Goal: Find specific page/section: Find specific page/section

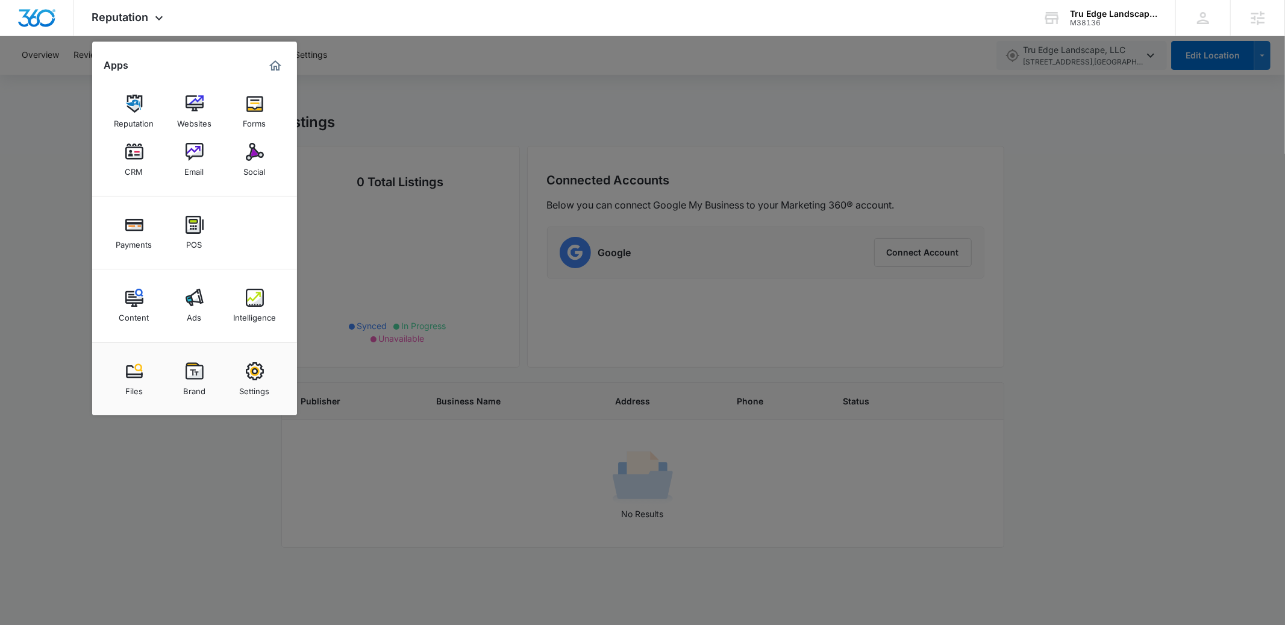
click at [1063, 419] on div at bounding box center [642, 312] width 1285 height 625
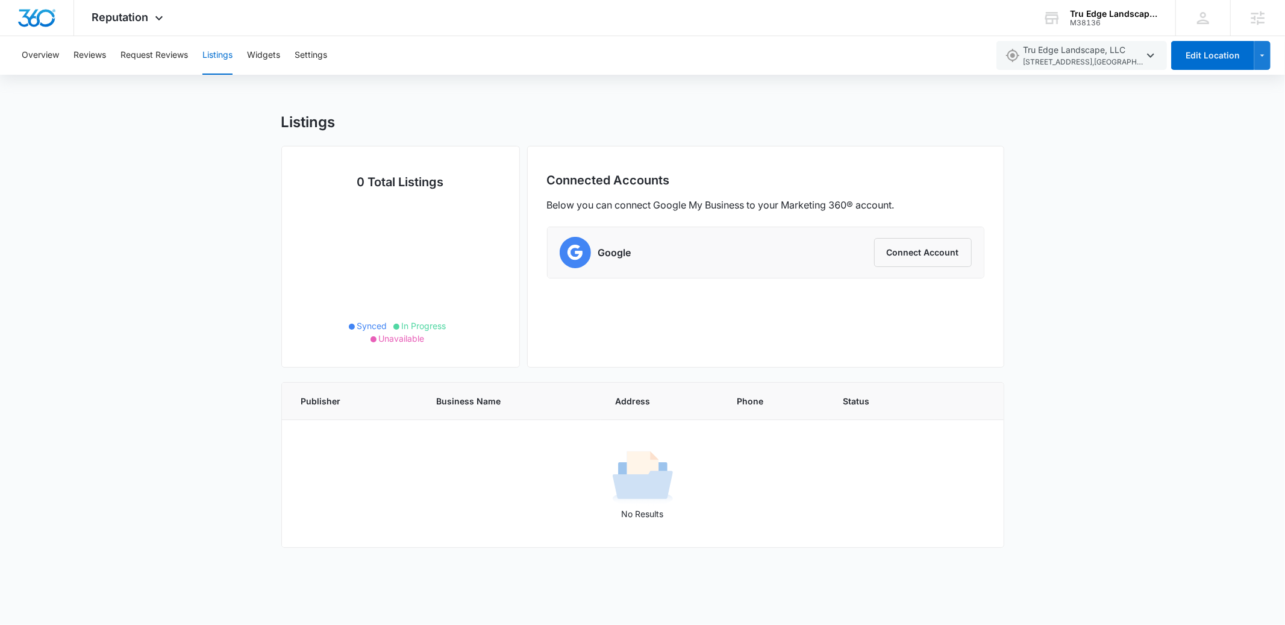
click at [1110, 375] on div "Listings 0 Total Listings Synced In Progress Unavailable Connected Accounts Bel…" at bounding box center [642, 337] width 1285 height 449
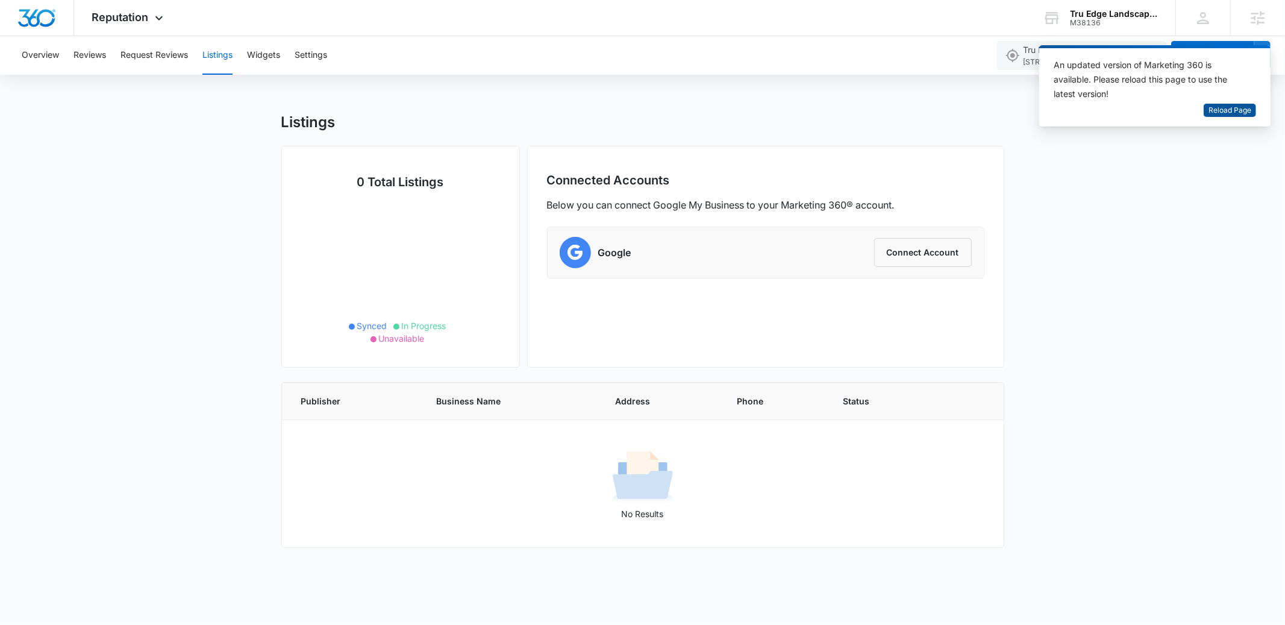
click at [1221, 113] on span "Reload Page" at bounding box center [1229, 110] width 43 height 11
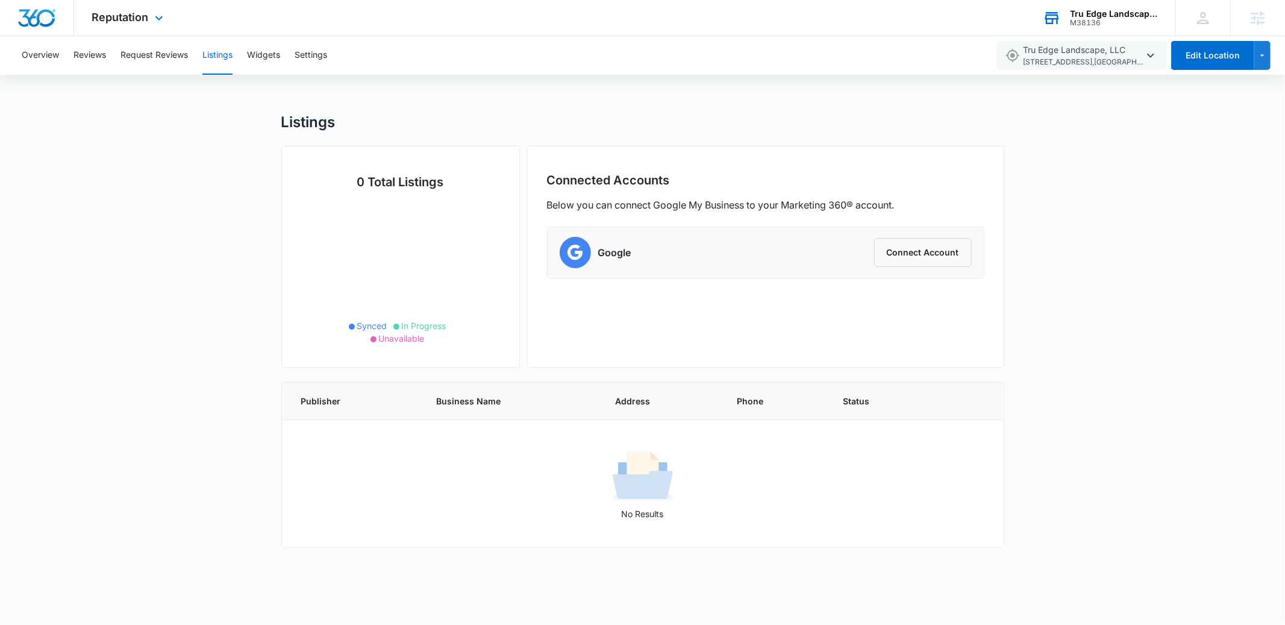
click at [1083, 32] on div "Tru Edge Landscape, LLC M38136 Your Accounts View All" at bounding box center [1099, 18] width 151 height 36
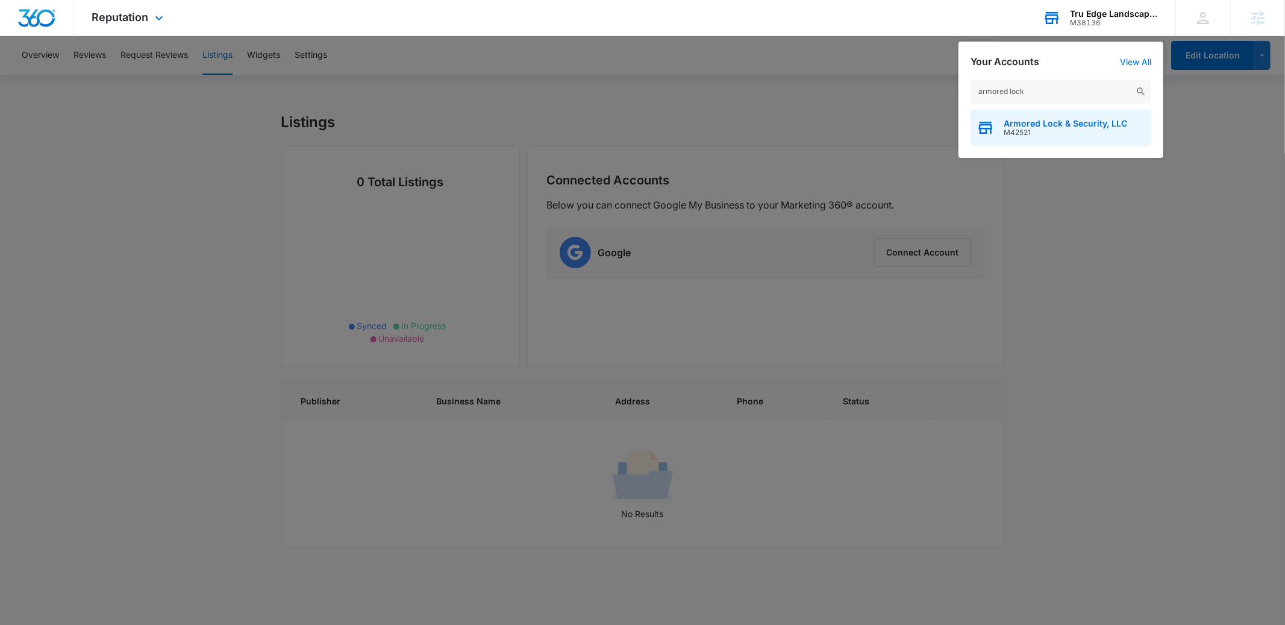
type input "armored lock"
click at [1041, 125] on span "Armored Lock & Security, LLC" at bounding box center [1064, 124] width 123 height 10
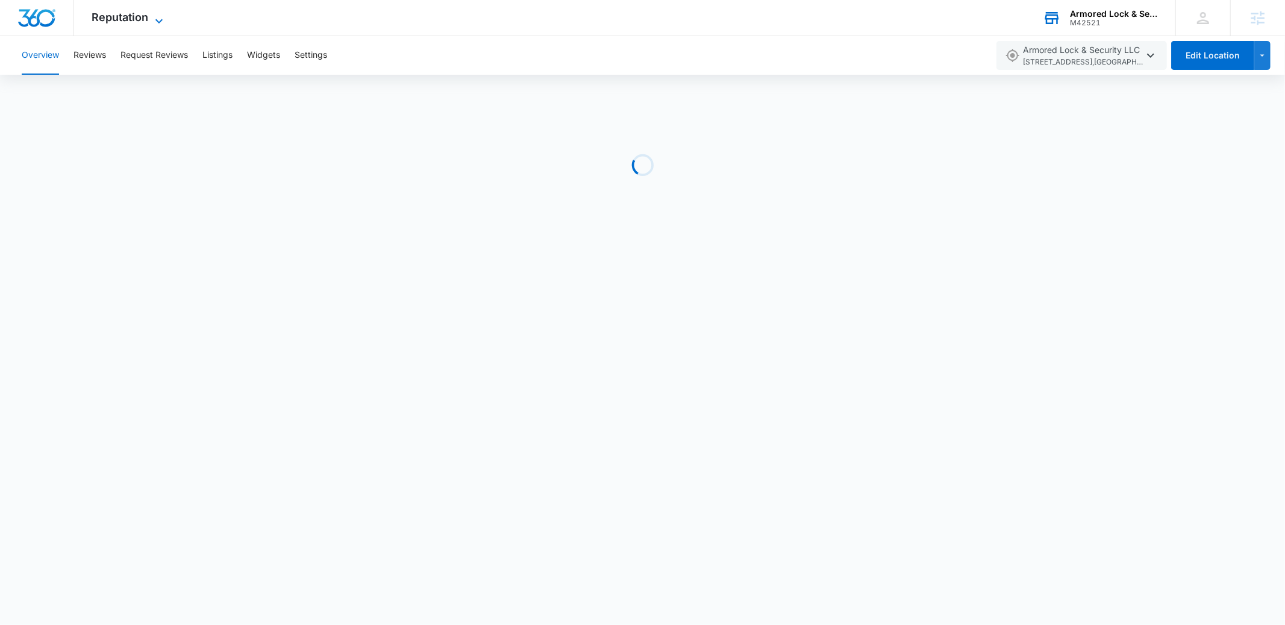
click at [152, 19] on icon at bounding box center [159, 21] width 14 height 14
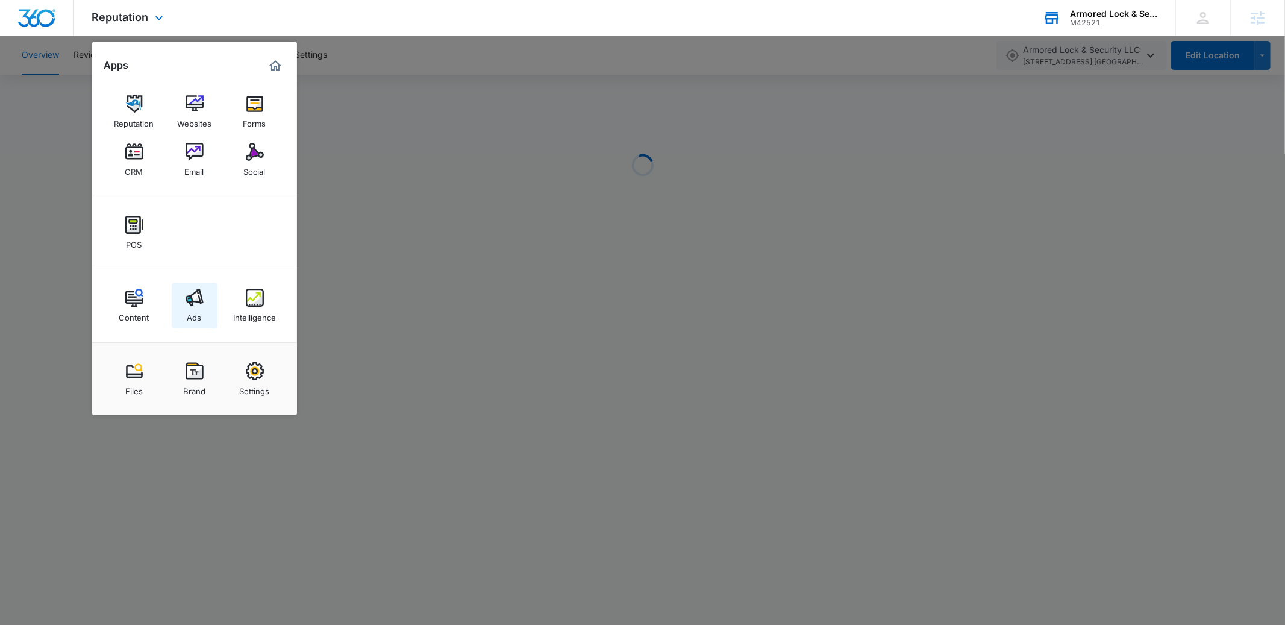
click at [187, 310] on div "Ads" at bounding box center [194, 315] width 14 height 16
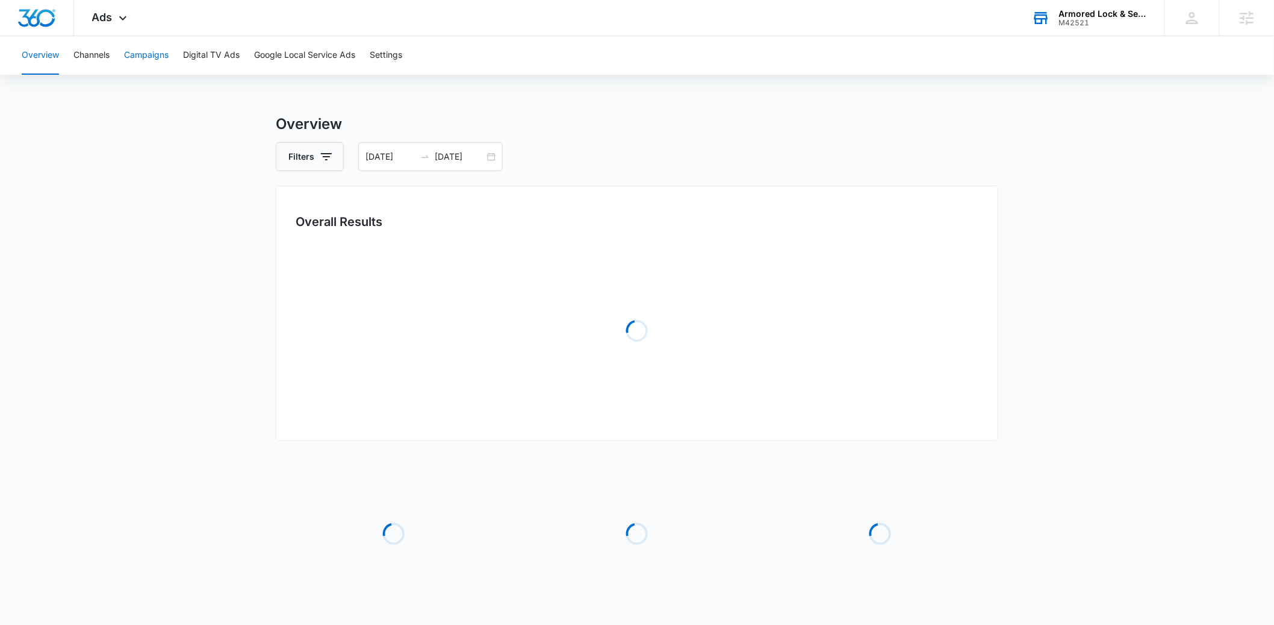
click at [149, 59] on button "Campaigns" at bounding box center [146, 55] width 45 height 39
click at [429, 156] on div at bounding box center [425, 157] width 19 height 10
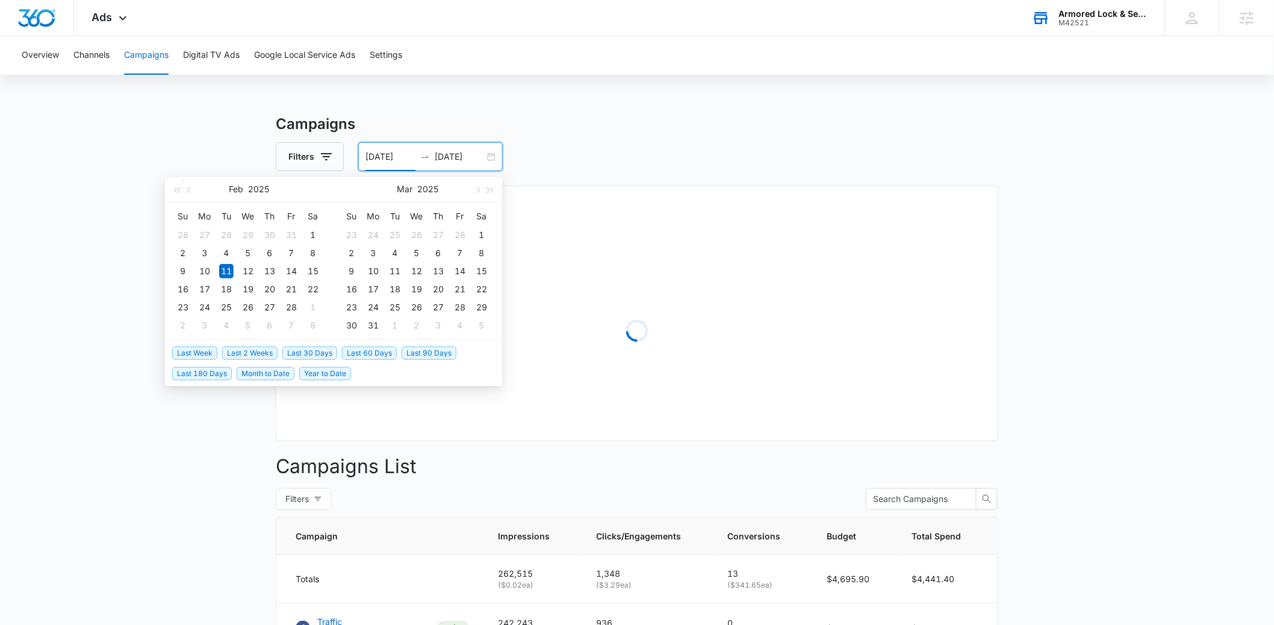
click at [259, 348] on span "Last 2 Weeks" at bounding box center [249, 352] width 55 height 13
type input "08/01/2025"
type input "08/15/2025"
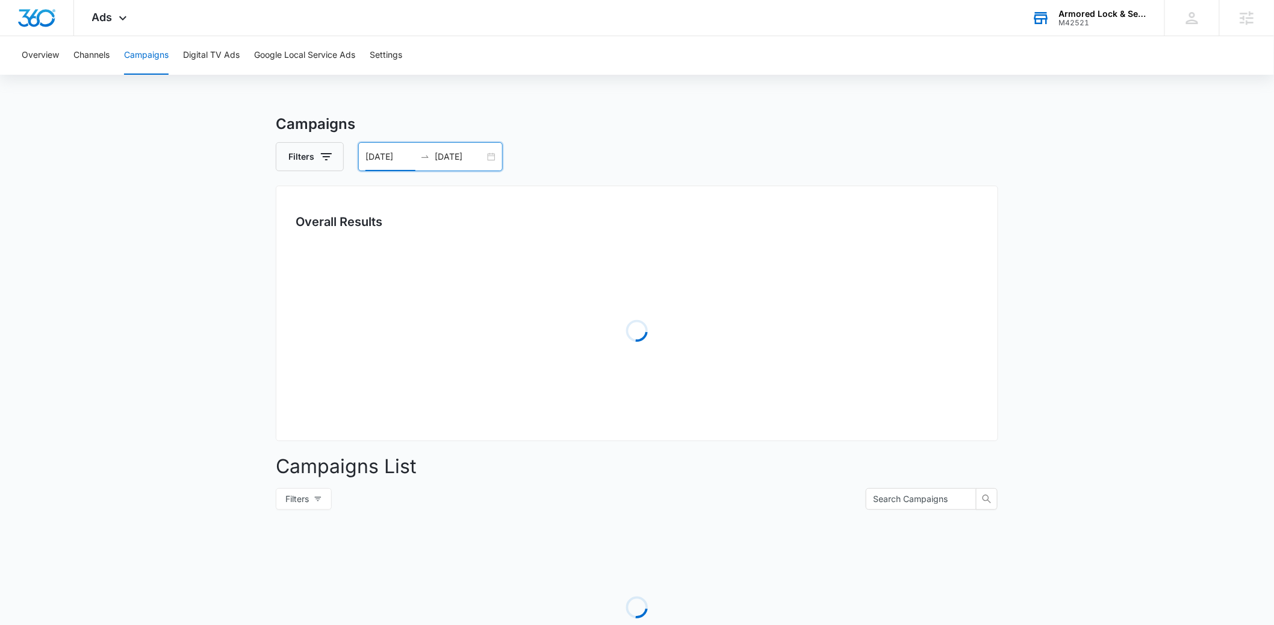
click at [158, 477] on main "Campaigns Filters 08/01/2025 08/15/2025 Overall Results Loading Campaigns List …" at bounding box center [637, 427] width 1274 height 628
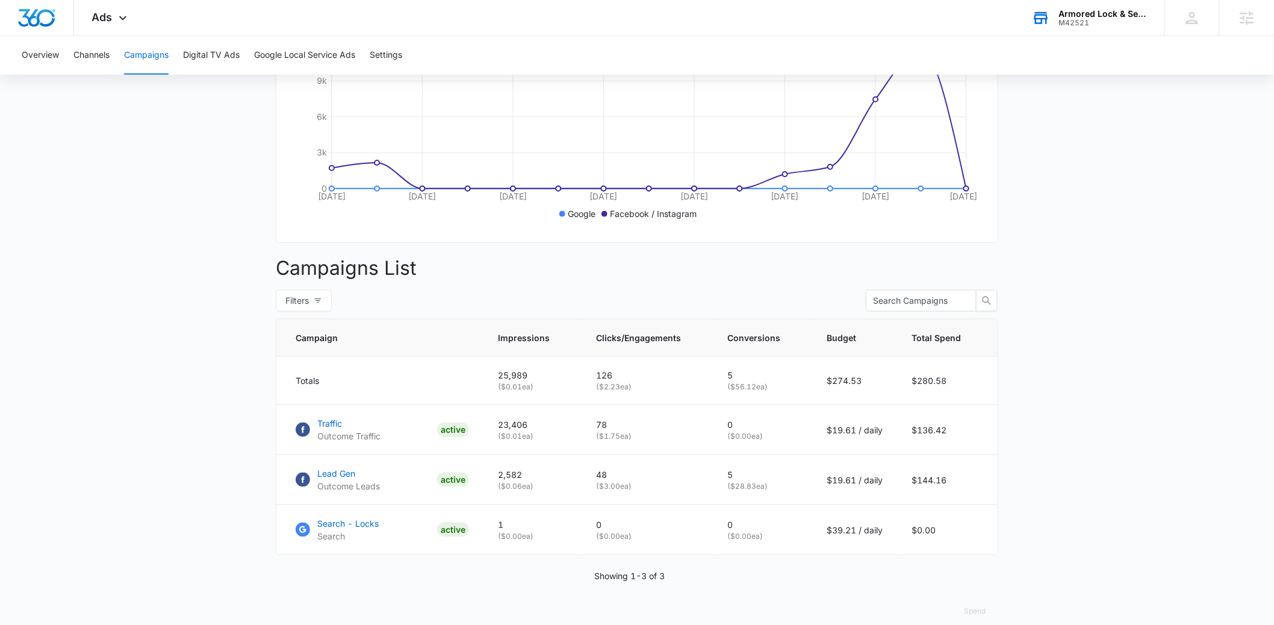
scroll to position [273, 0]
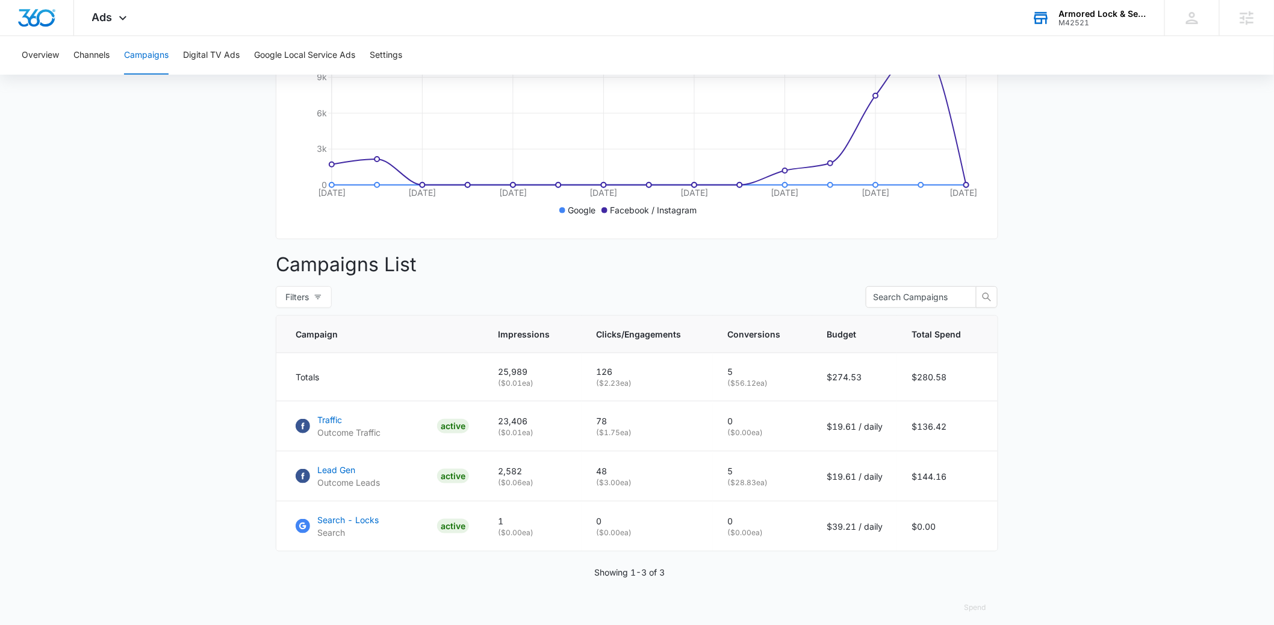
click at [181, 495] on main "Campaigns Filters 08/01/2025 08/15/2025 Overall Results Impressions 26k 35.36% …" at bounding box center [637, 238] width 1274 height 796
click at [166, 427] on main "Campaigns Filters 08/01/2025 08/15/2025 Overall Results Impressions 26k 35.36% …" at bounding box center [637, 238] width 1274 height 796
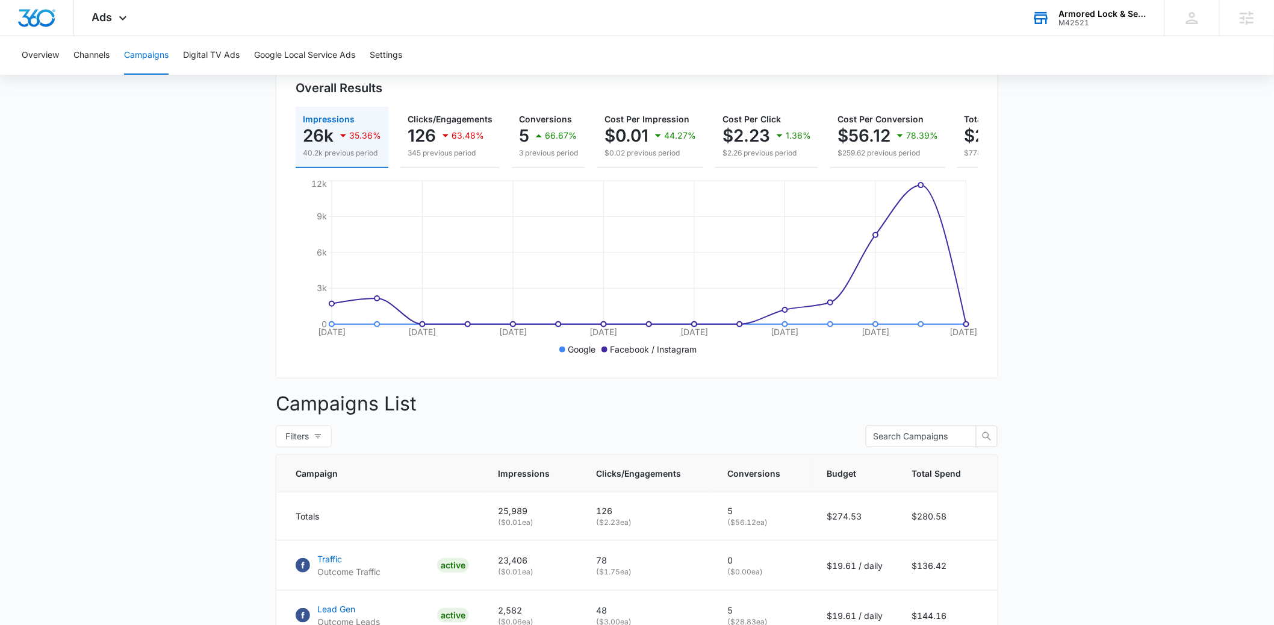
scroll to position [122, 0]
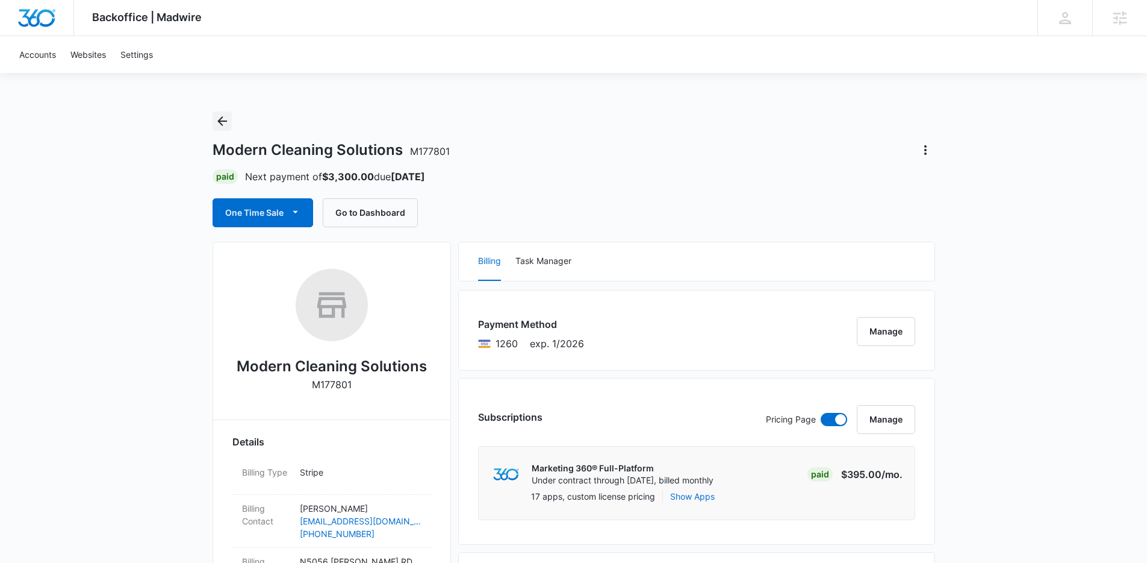
click at [223, 123] on icon "Back" at bounding box center [222, 121] width 14 height 14
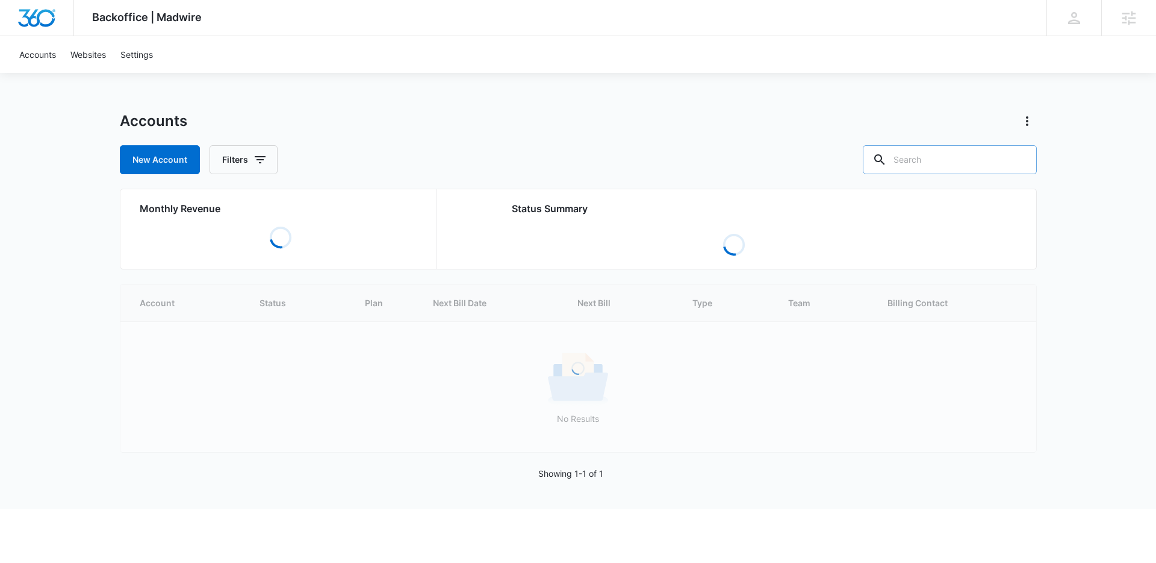
click at [962, 163] on input "text" at bounding box center [950, 159] width 174 height 29
type input "armored lock"
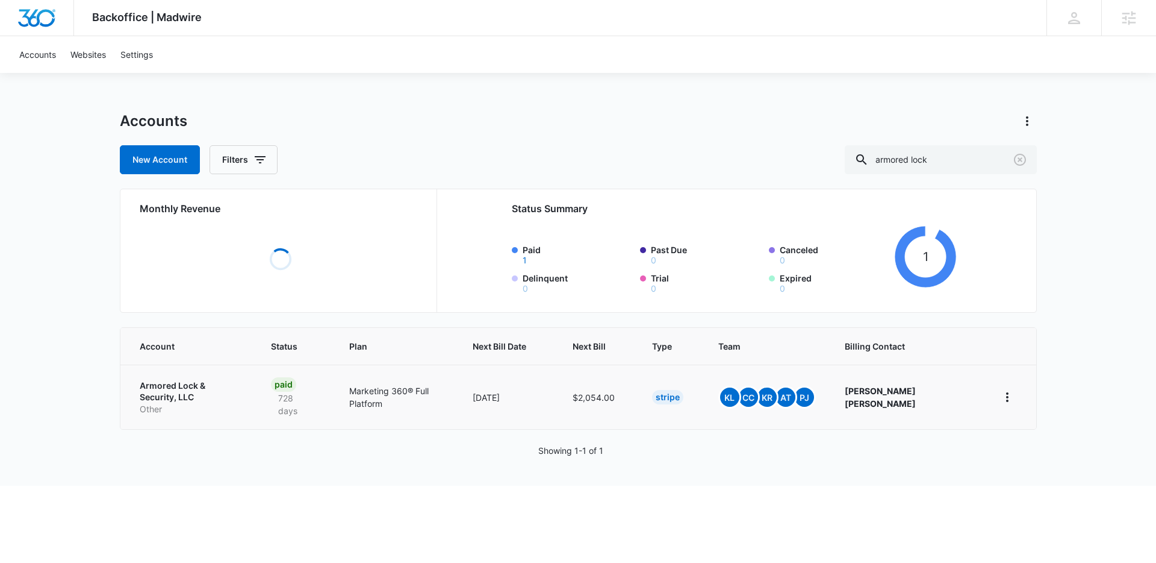
click at [157, 381] on p "Armored Lock & Security, LLC" at bounding box center [191, 390] width 103 height 23
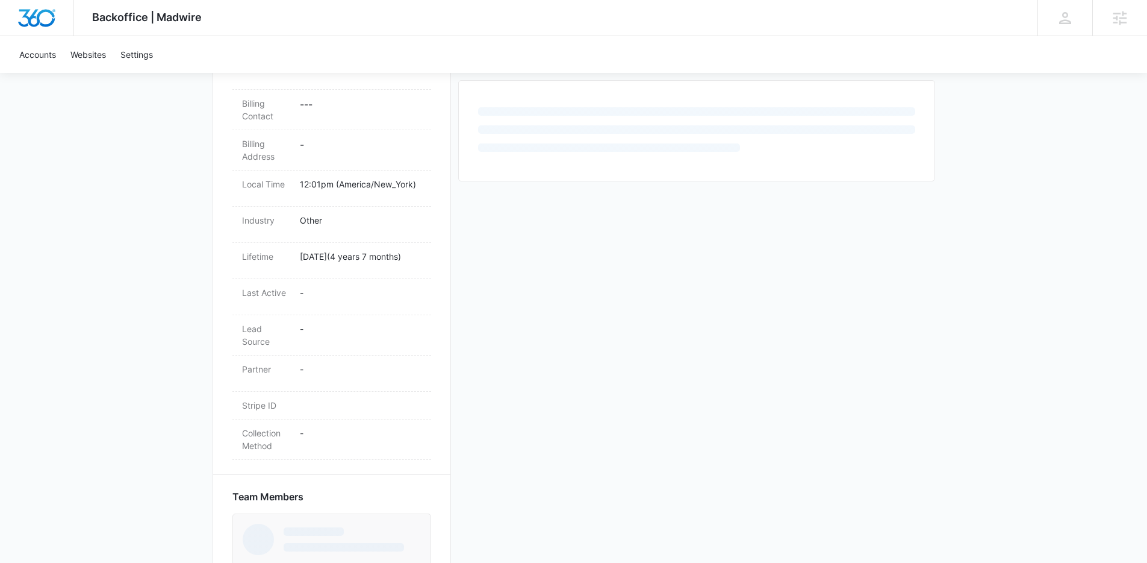
scroll to position [476, 0]
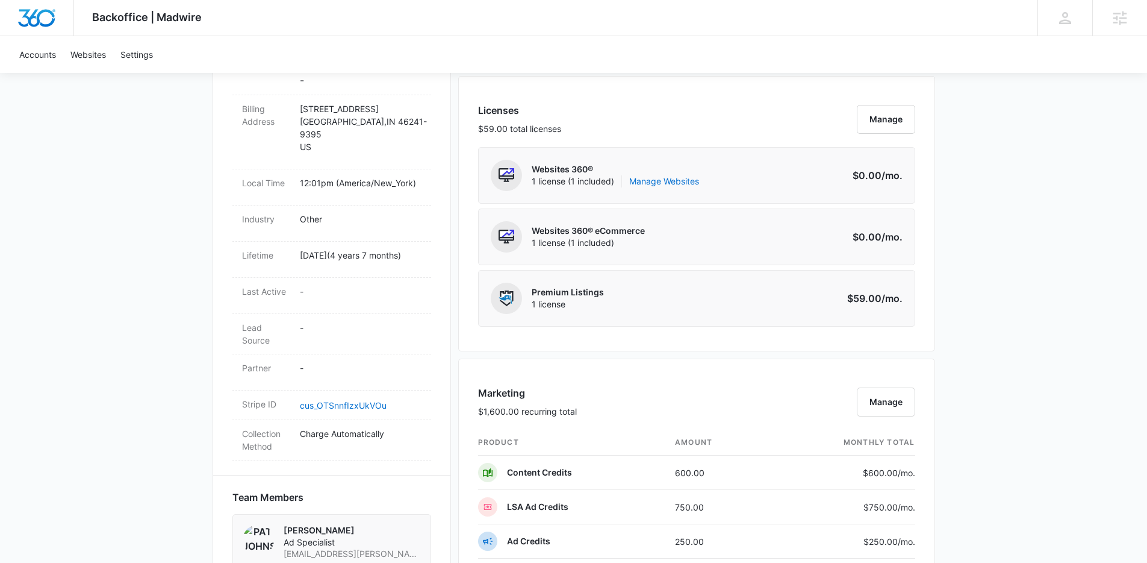
click at [1056, 353] on div "Backoffice | Madwire Apps Settings [PERSON_NAME] [PERSON_NAME][EMAIL_ADDRESS][D…" at bounding box center [573, 358] width 1147 height 1669
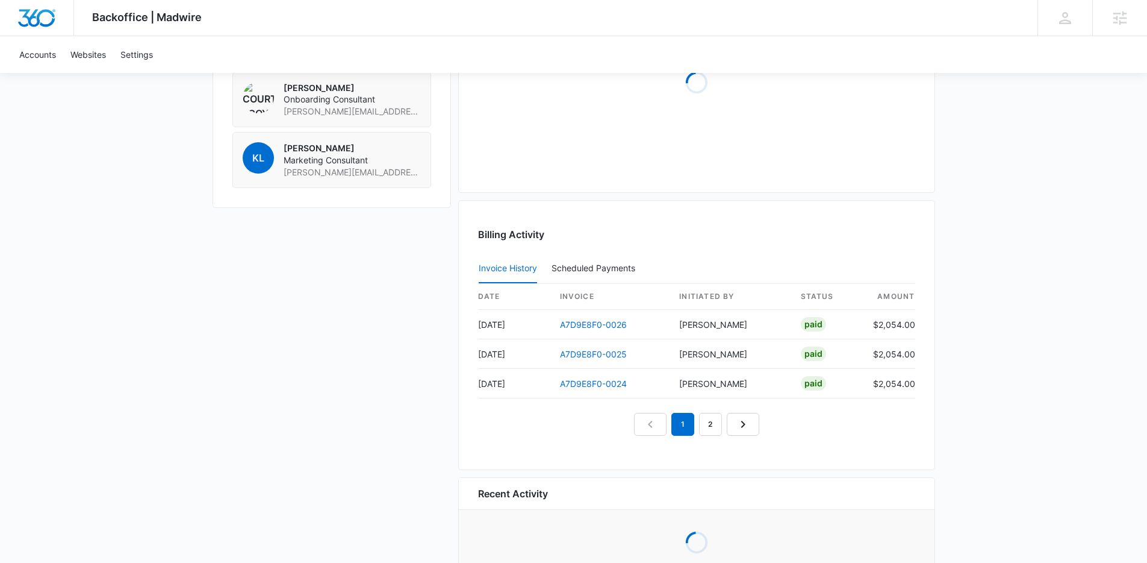
scroll to position [831, 0]
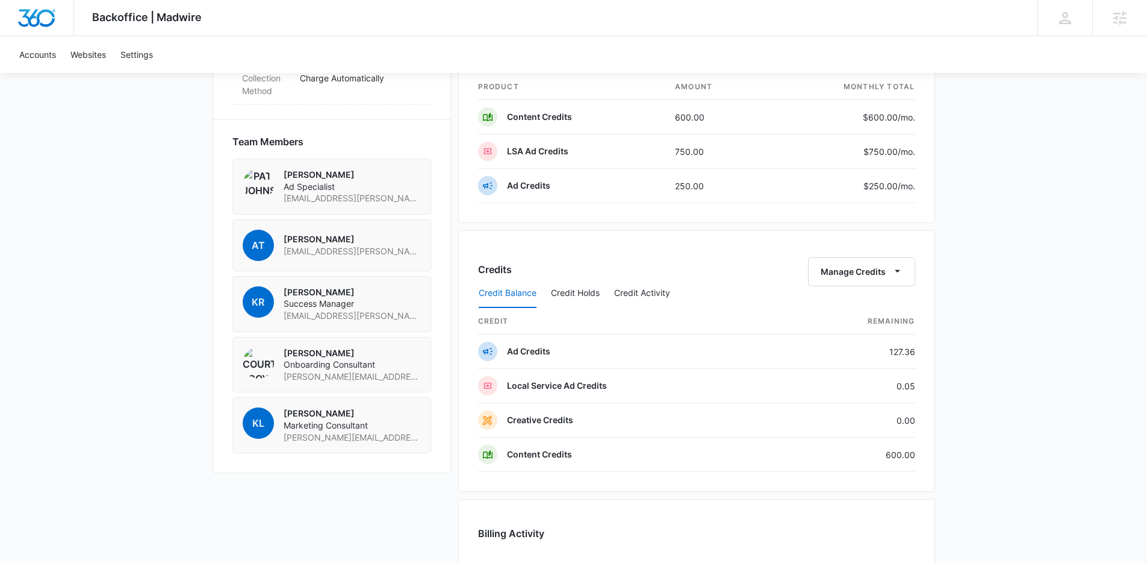
click at [1056, 353] on div "Backoffice | Madwire Apps Settings [PERSON_NAME] [PERSON_NAME][EMAIL_ADDRESS][D…" at bounding box center [573, 93] width 1147 height 1848
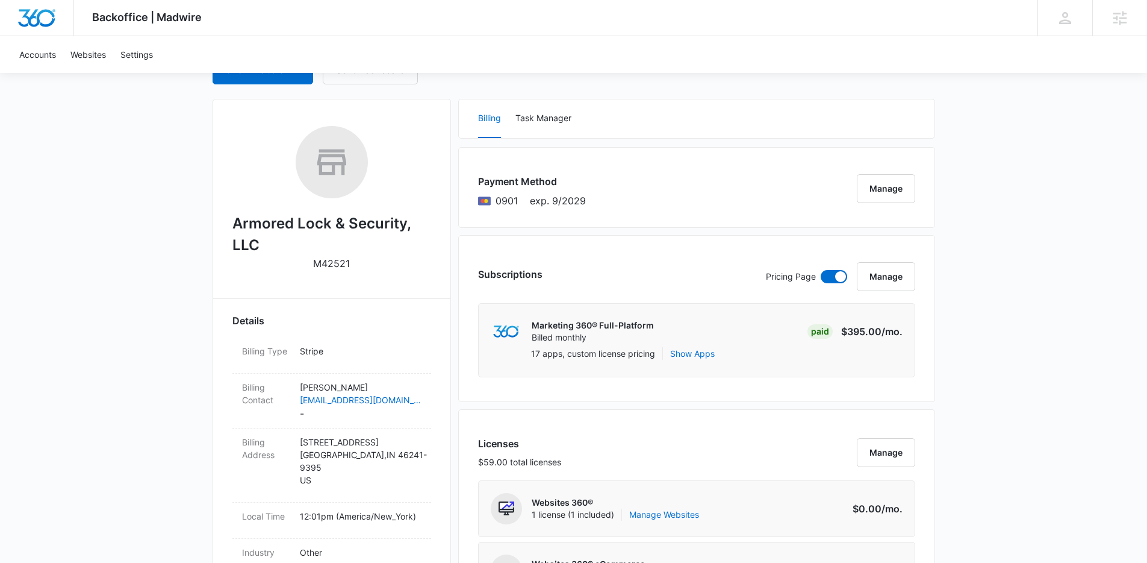
scroll to position [0, 0]
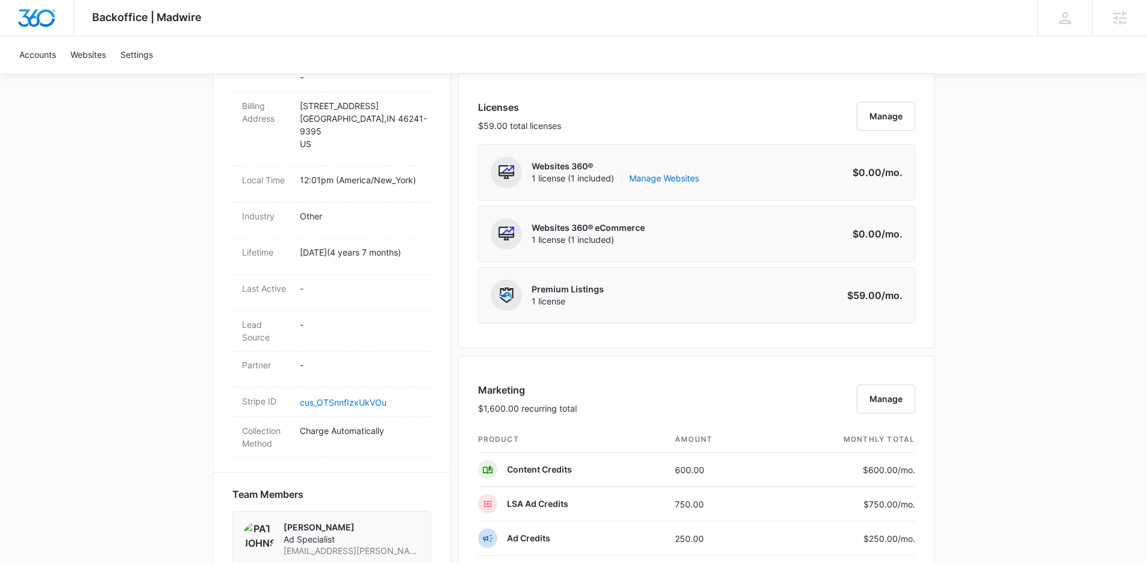
scroll to position [544, 0]
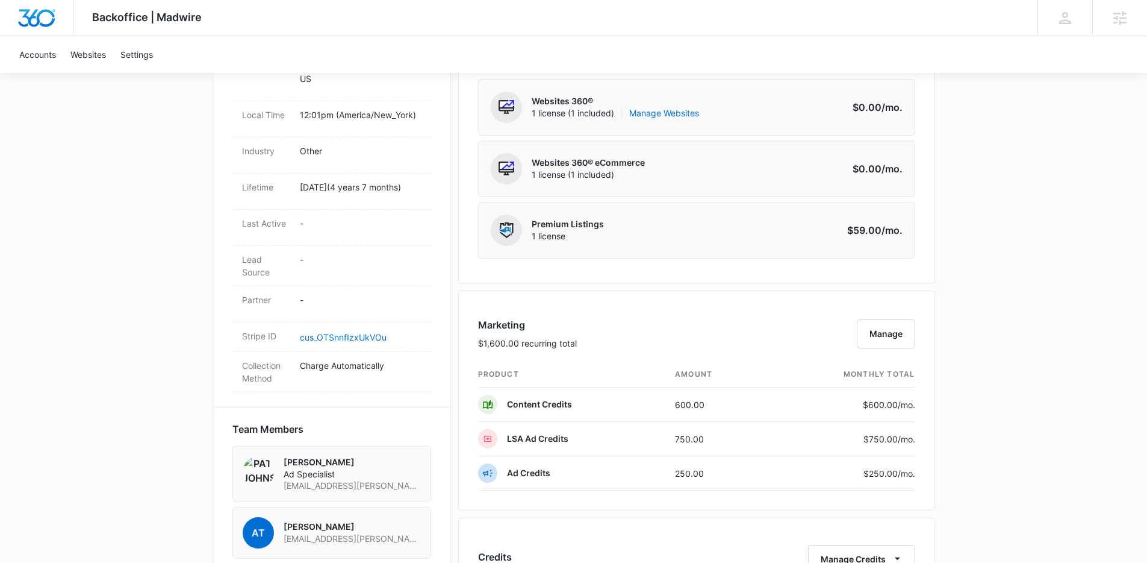
click at [1056, 353] on div "Backoffice | Madwire Apps Settings [PERSON_NAME] [PERSON_NAME][EMAIL_ADDRESS][D…" at bounding box center [573, 380] width 1147 height 1848
click at [1001, 357] on div "Backoffice | Madwire Apps Settings [PERSON_NAME] [PERSON_NAME][EMAIL_ADDRESS][D…" at bounding box center [573, 380] width 1147 height 1848
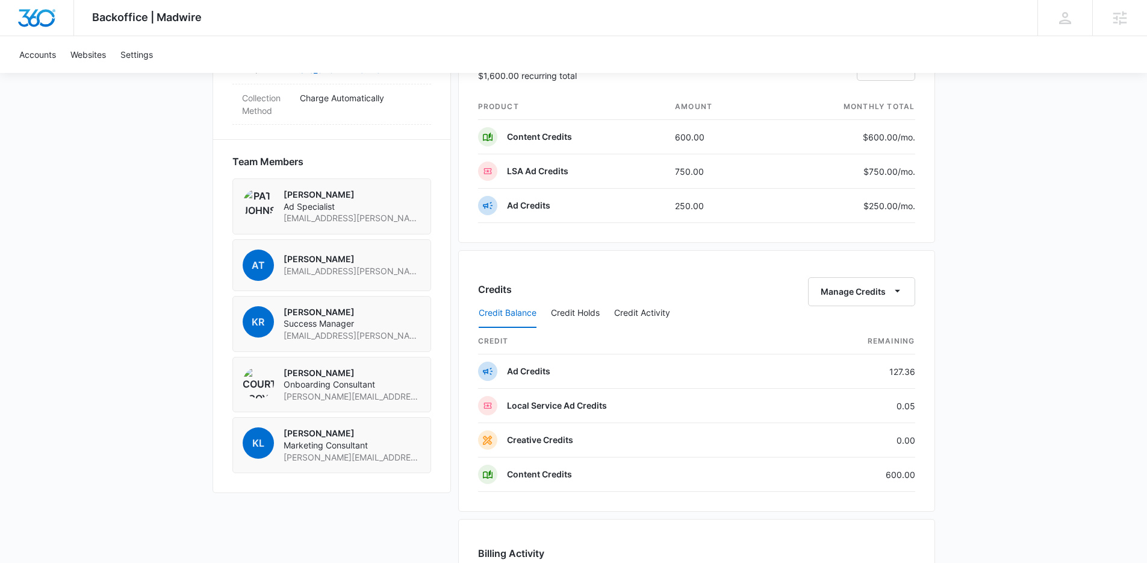
scroll to position [386, 0]
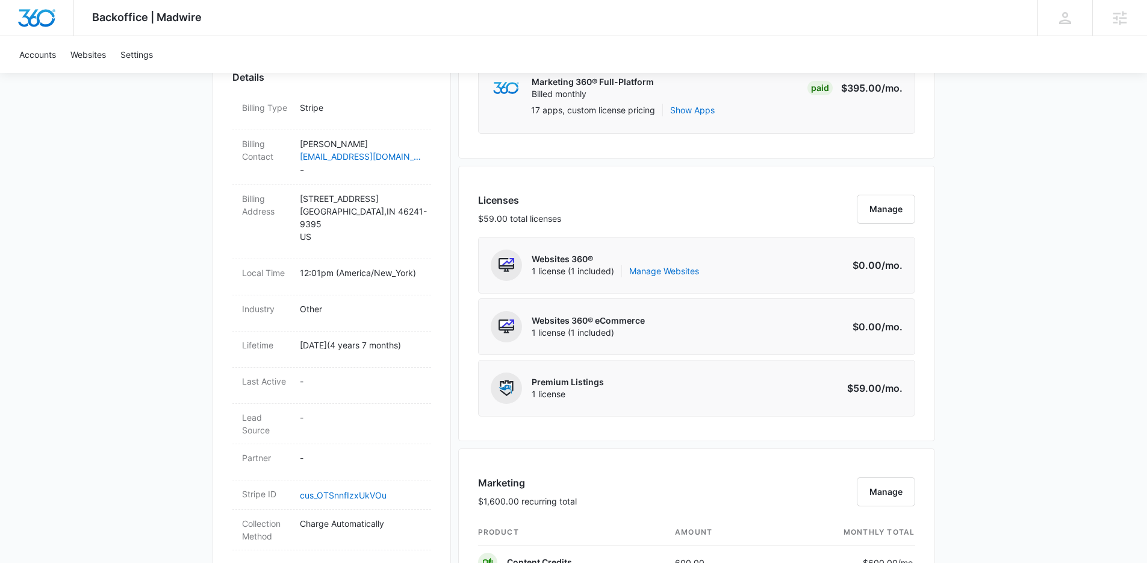
click at [972, 240] on div "Backoffice | Madwire Apps Settings [PERSON_NAME] [PERSON_NAME][EMAIL_ADDRESS][D…" at bounding box center [573, 538] width 1147 height 1848
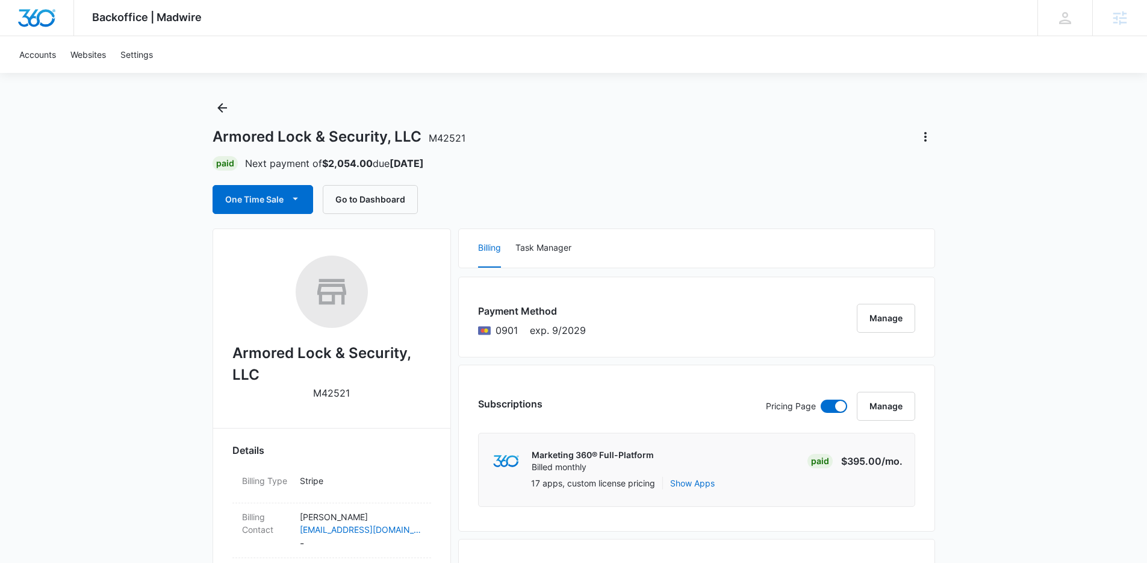
scroll to position [0, 0]
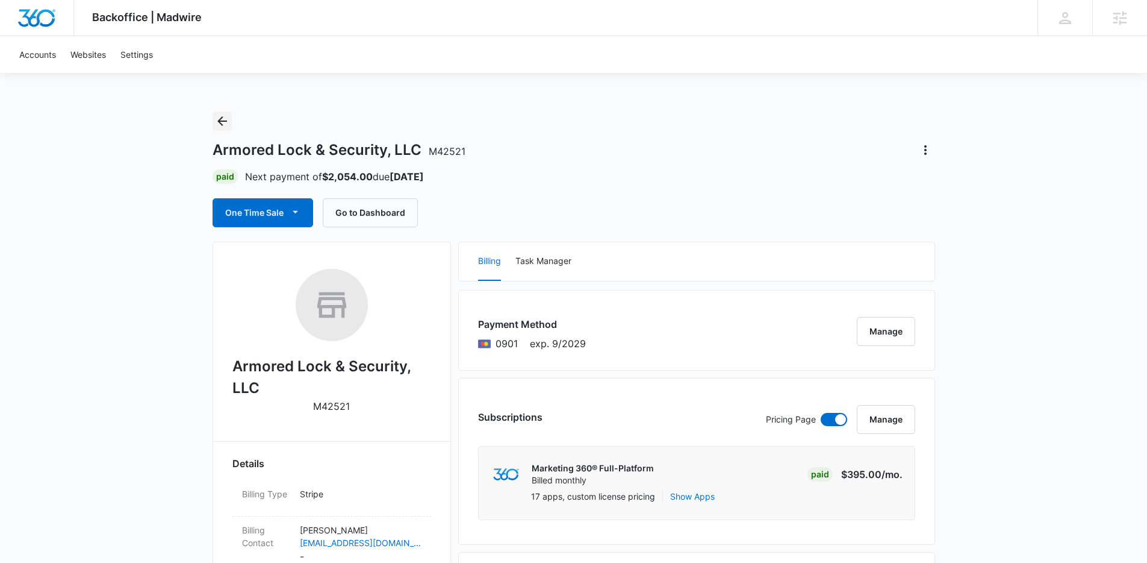
click at [226, 118] on icon "Back" at bounding box center [222, 121] width 14 height 14
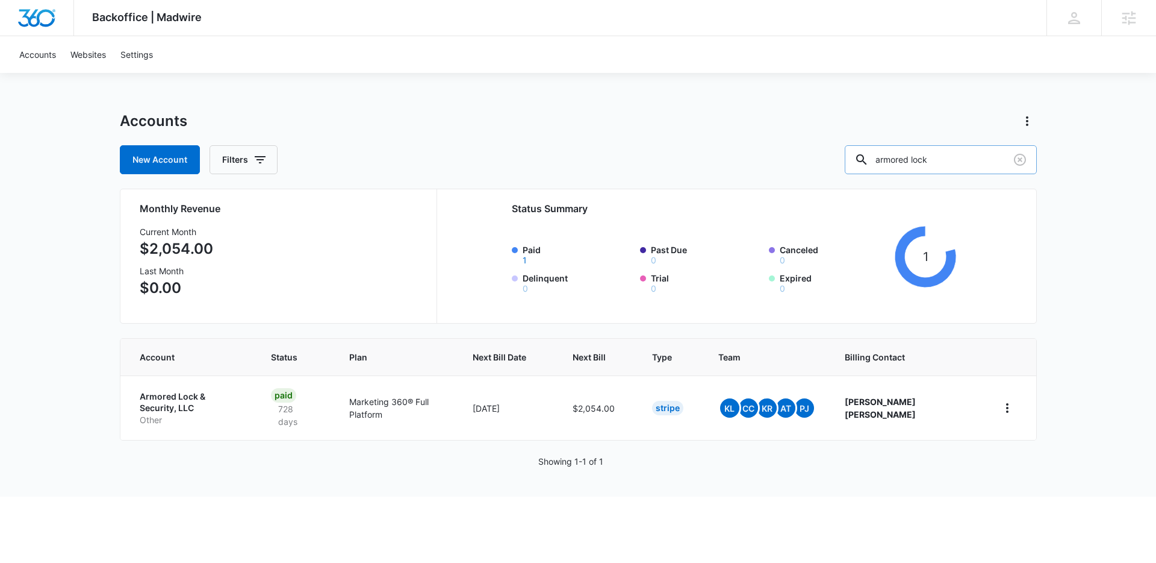
click at [920, 167] on input "armored lock" at bounding box center [941, 159] width 192 height 29
type input "unique spaces"
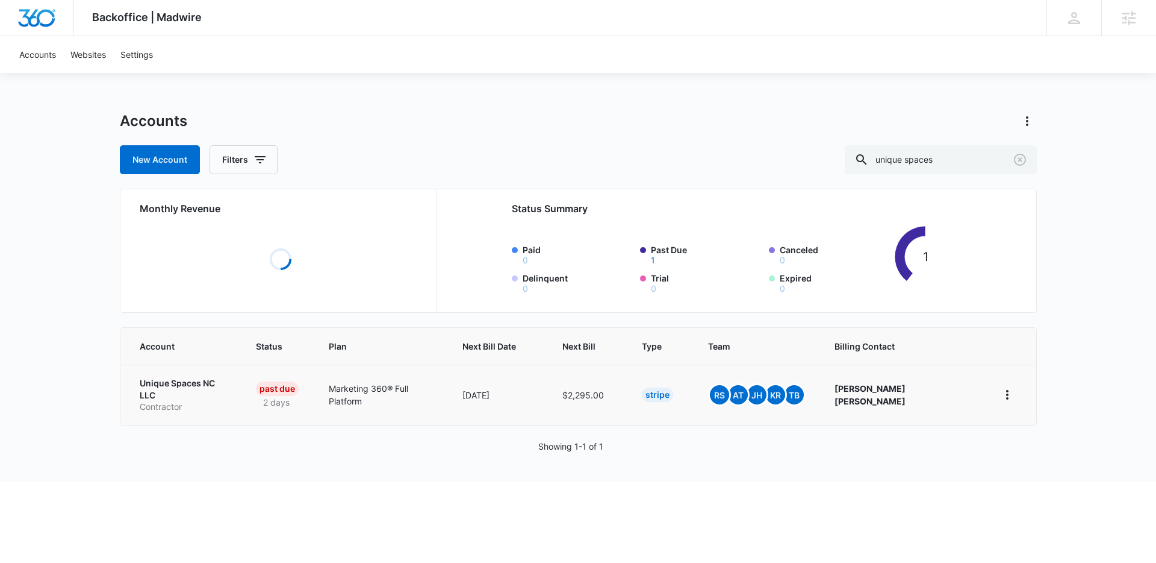
click at [198, 380] on p "Unique Spaces NC LLC" at bounding box center [183, 388] width 87 height 23
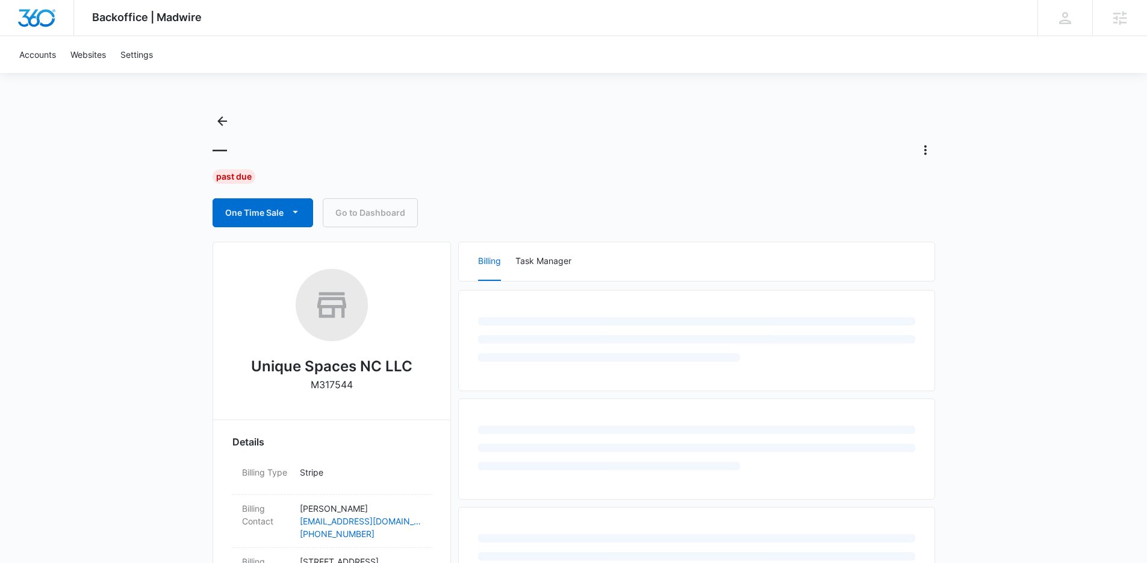
click at [189, 385] on div "Backoffice | Madwire Apps Settings [PERSON_NAME] [PERSON_NAME][EMAIL_ADDRESS][D…" at bounding box center [573, 519] width 1147 height 1038
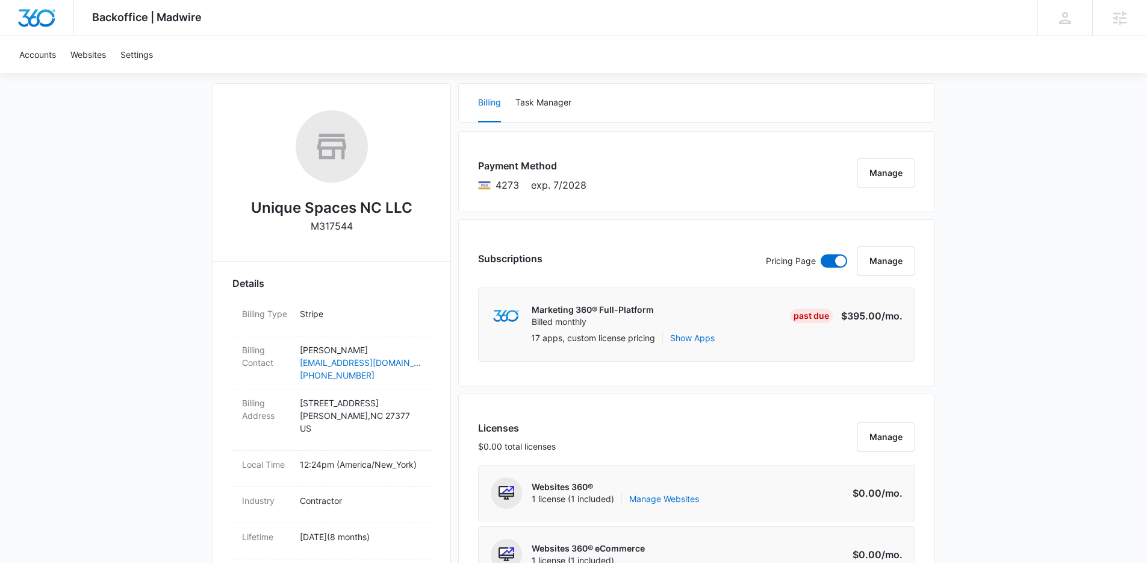
scroll to position [83, 0]
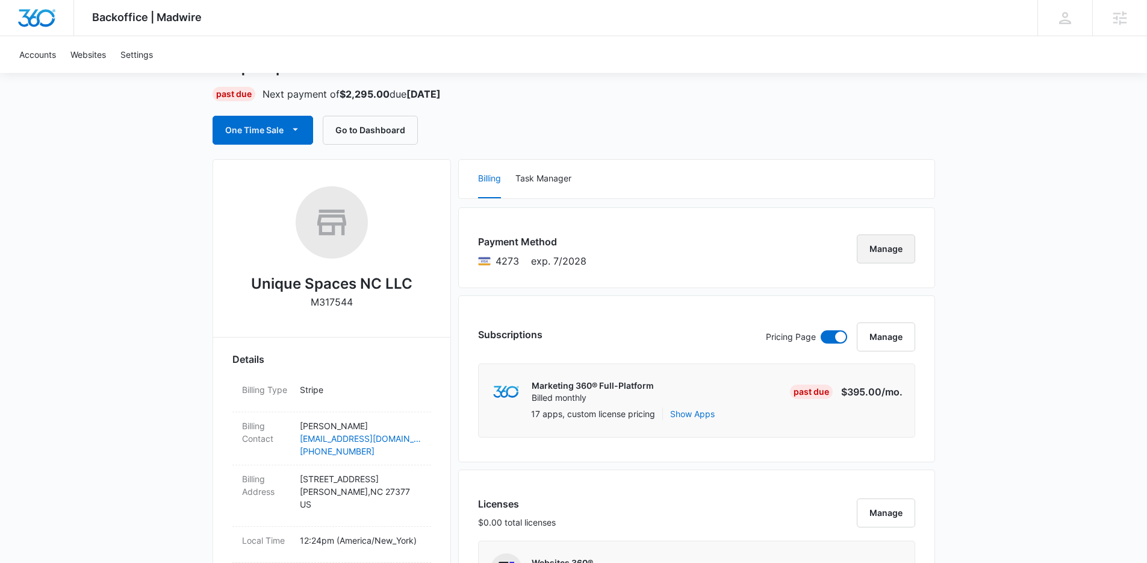
click at [897, 248] on button "Manage" at bounding box center [886, 248] width 58 height 29
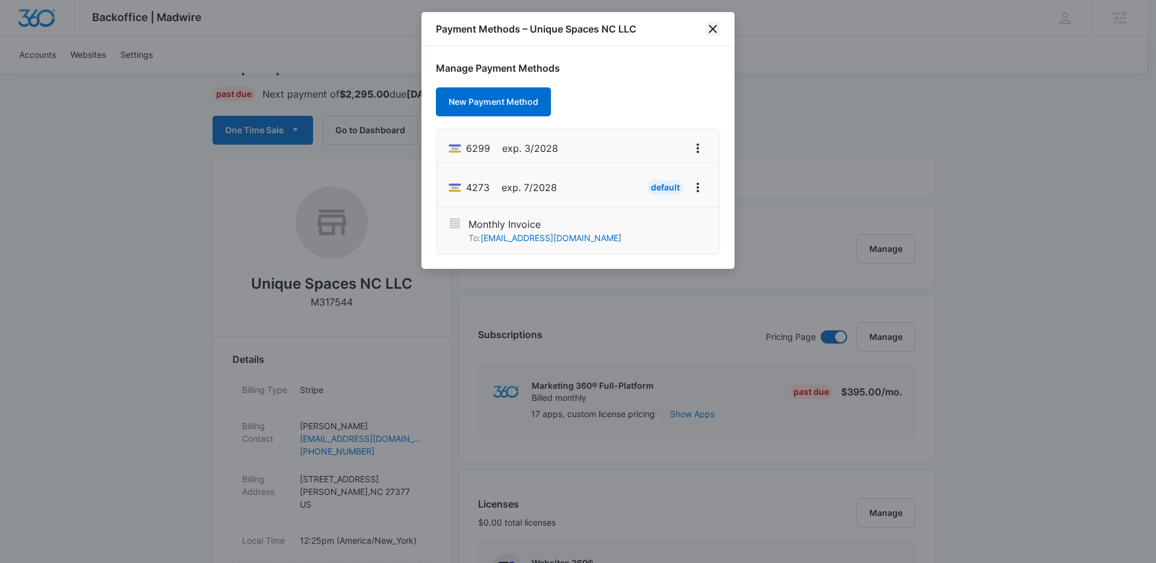
click at [716, 31] on icon "close" at bounding box center [713, 29] width 14 height 14
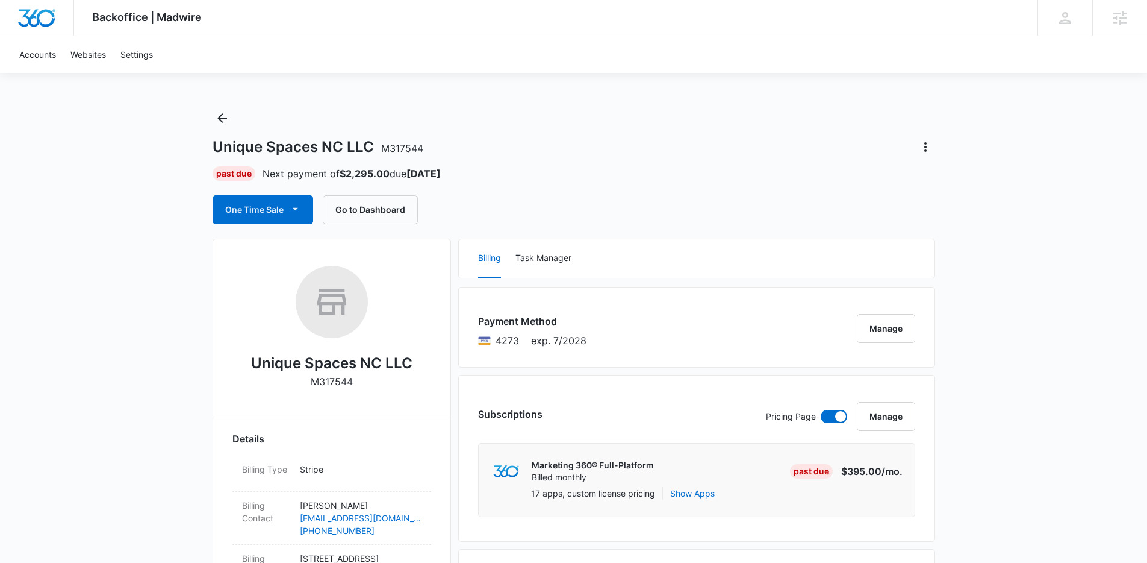
scroll to position [0, 0]
